Goal: Task Accomplishment & Management: Use online tool/utility

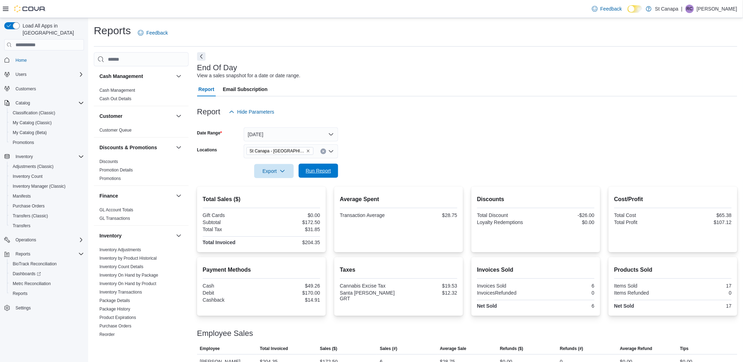
click at [332, 168] on span "Run Report" at bounding box center [318, 171] width 31 height 14
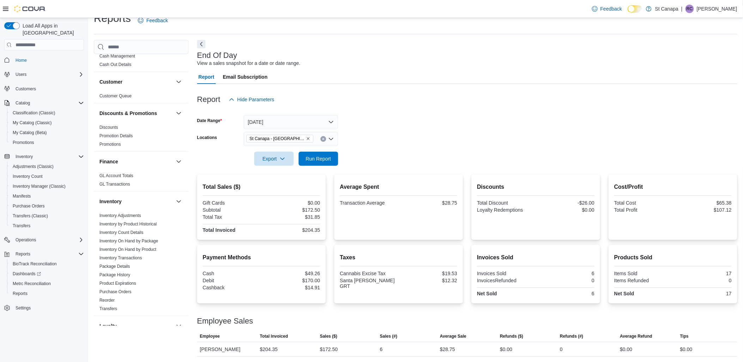
scroll to position [39, 0]
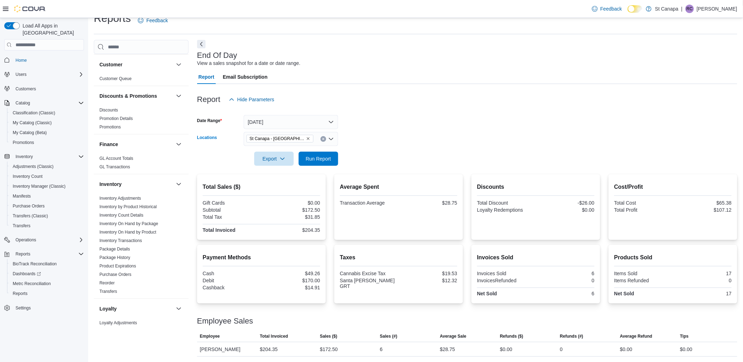
click at [306, 139] on icon "Remove St Canapa - Santa Teresa from selection in this group" at bounding box center [308, 138] width 4 height 4
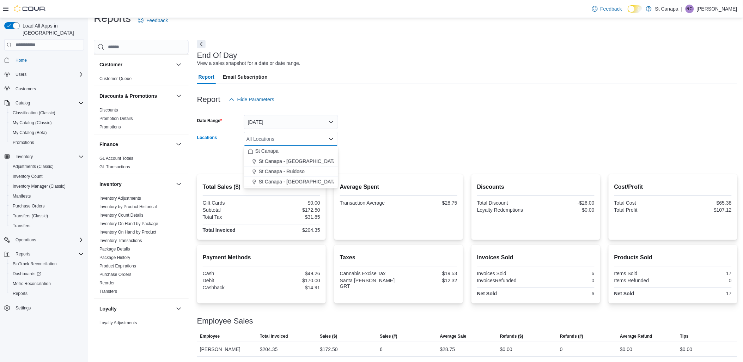
click at [305, 138] on div "All Locations" at bounding box center [291, 139] width 94 height 14
click at [297, 171] on span "St Canapa - Ruidoso" at bounding box center [282, 171] width 46 height 7
drag, startPoint x: 436, startPoint y: 156, endPoint x: 377, endPoint y: 154, distance: 58.5
click at [429, 156] on form "Date Range [DATE] Locations [GEOGRAPHIC_DATA] - [GEOGRAPHIC_DATA] Combo box. Se…" at bounding box center [467, 135] width 540 height 59
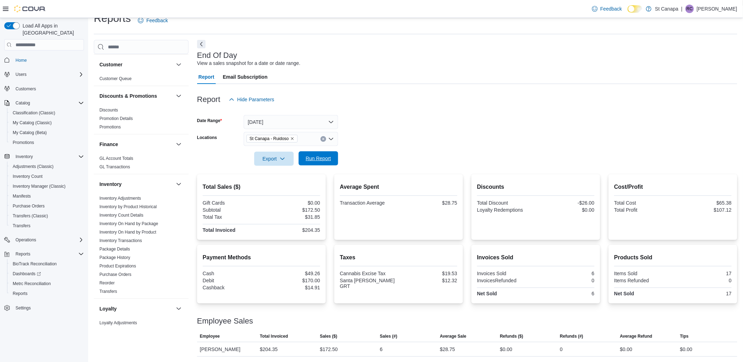
click at [309, 157] on span "Run Report" at bounding box center [318, 158] width 25 height 7
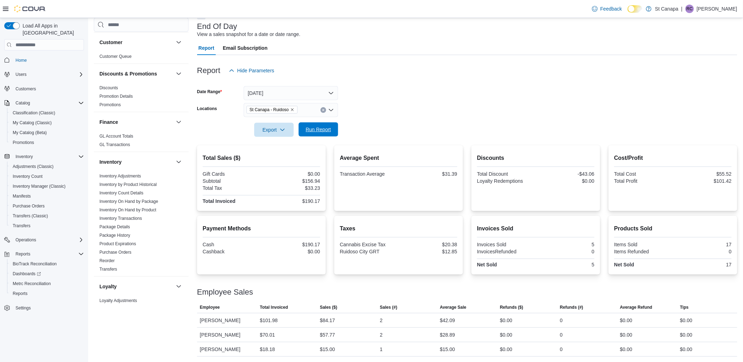
click at [316, 128] on span "Run Report" at bounding box center [318, 129] width 25 height 7
click at [291, 108] on icon "Remove St Canapa - Ruidoso from selection in this group" at bounding box center [292, 109] width 4 height 4
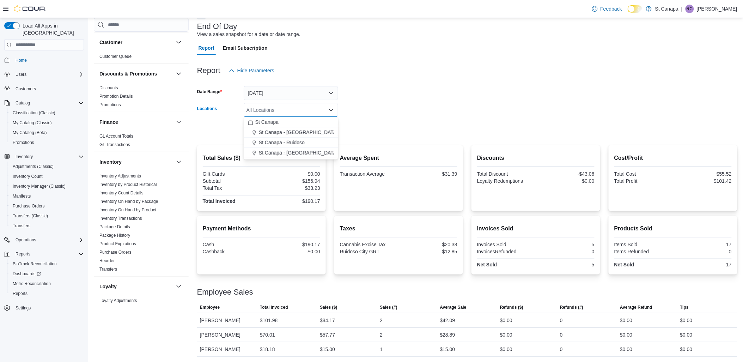
click at [293, 149] on span "St Canapa - [GEOGRAPHIC_DATA][PERSON_NAME]" at bounding box center [318, 152] width 119 height 7
click at [364, 133] on form "Date Range [DATE] Locations [GEOGRAPHIC_DATA] - [GEOGRAPHIC_DATA][PERSON_NAME] …" at bounding box center [467, 107] width 540 height 59
